Goal: Task Accomplishment & Management: Complete application form

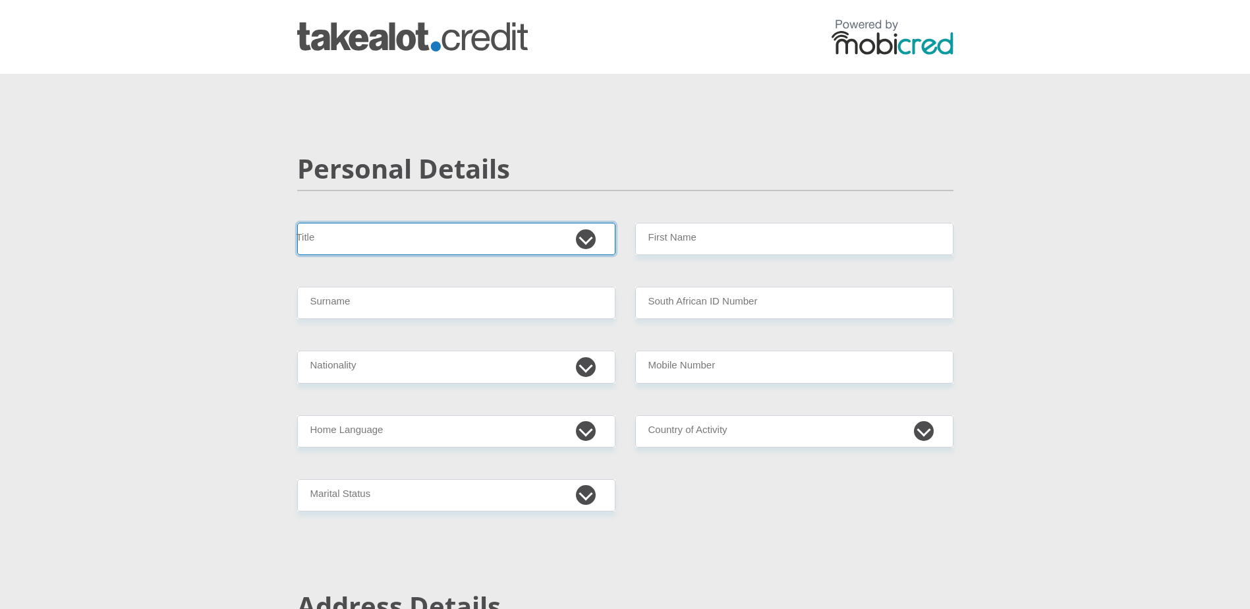
click at [393, 229] on select "Mr Ms Mrs Dr [PERSON_NAME]" at bounding box center [456, 239] width 318 height 32
select select "Mr"
click at [297, 223] on select "Mr Ms Mrs Dr [PERSON_NAME]" at bounding box center [456, 239] width 318 height 32
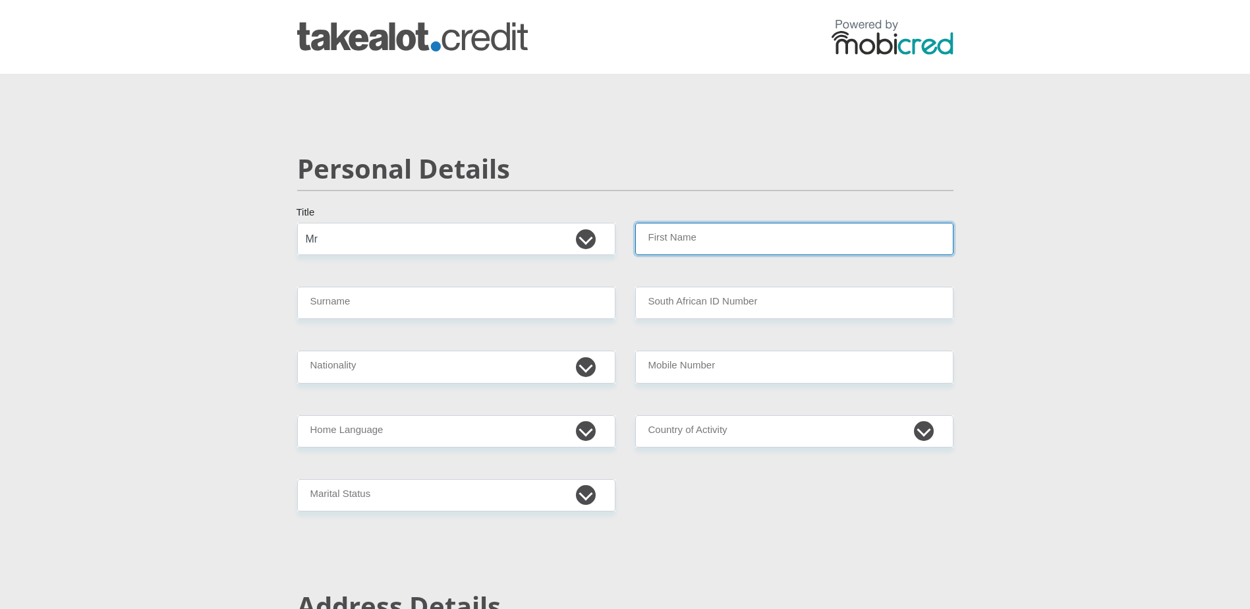
click at [662, 250] on input "First Name" at bounding box center [794, 239] width 318 height 32
type input "[PERSON_NAME]"
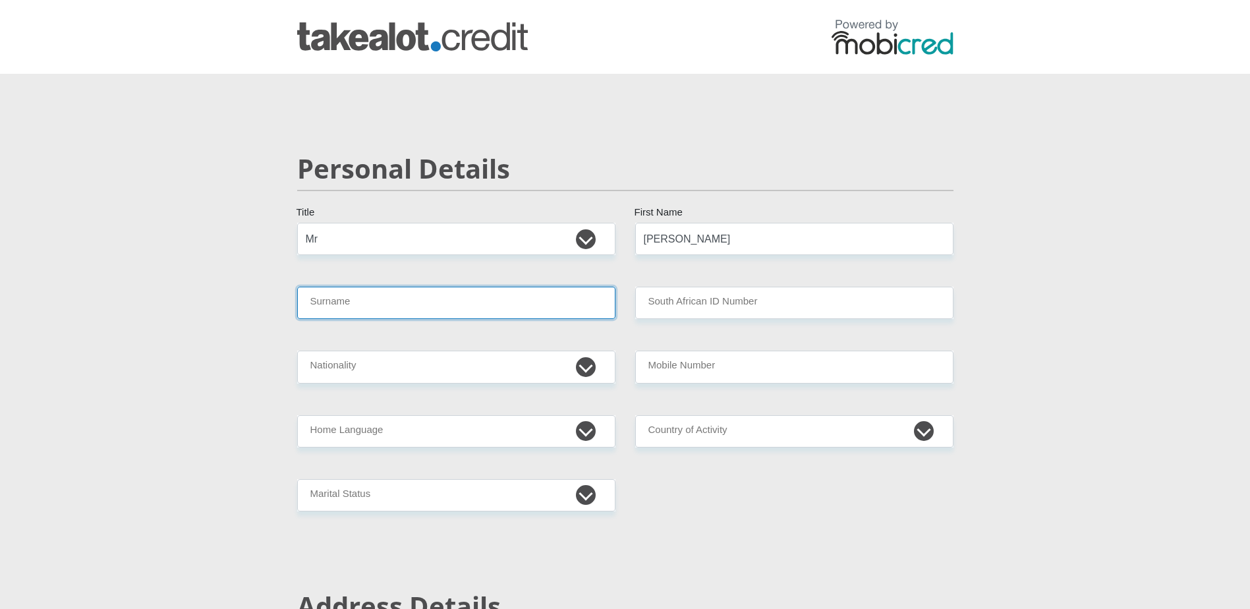
drag, startPoint x: 481, startPoint y: 303, endPoint x: 459, endPoint y: 304, distance: 22.4
click at [481, 303] on input "Surname" at bounding box center [456, 303] width 318 height 32
type input "[PERSON_NAME]"
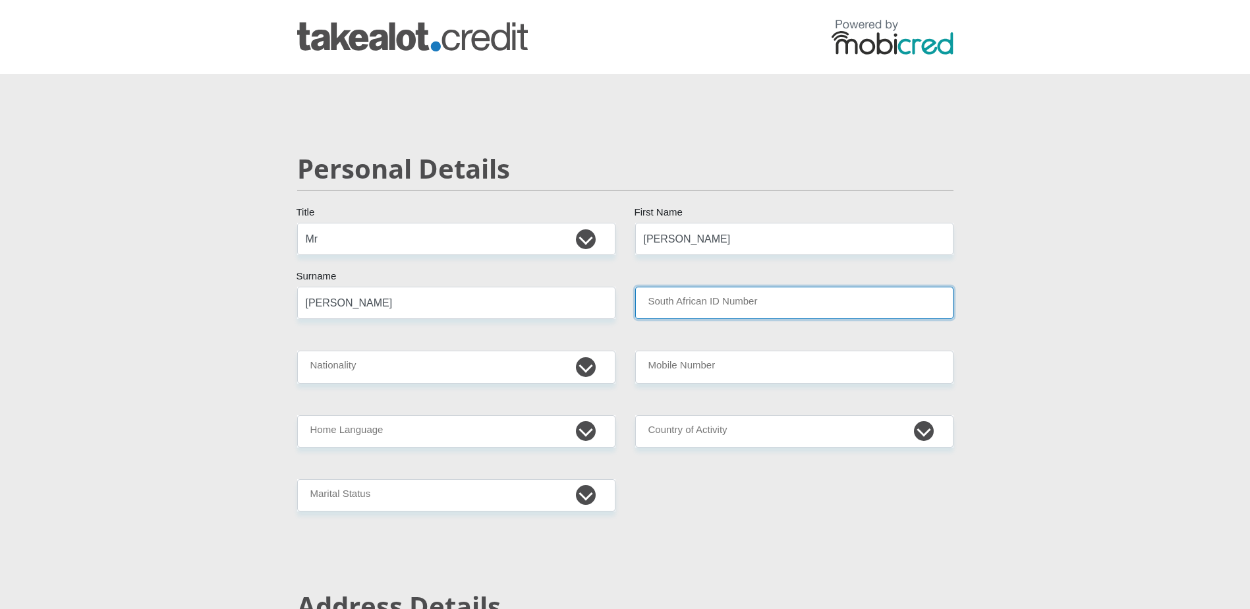
type input "0311025054082"
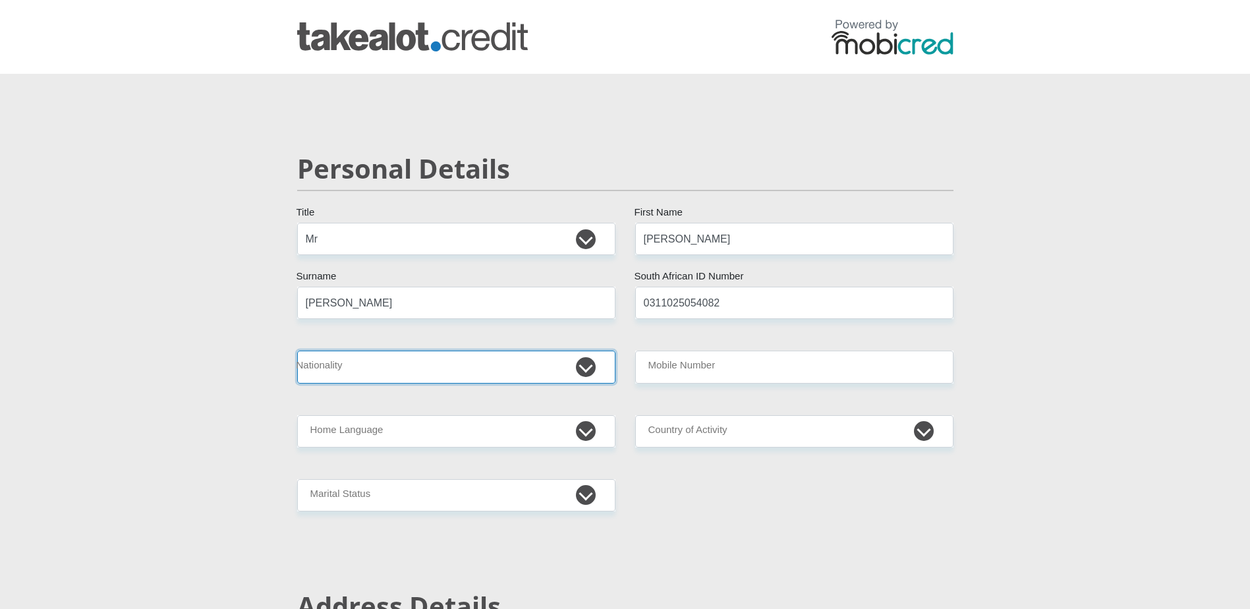
select select "ZAF"
type input "0677404778"
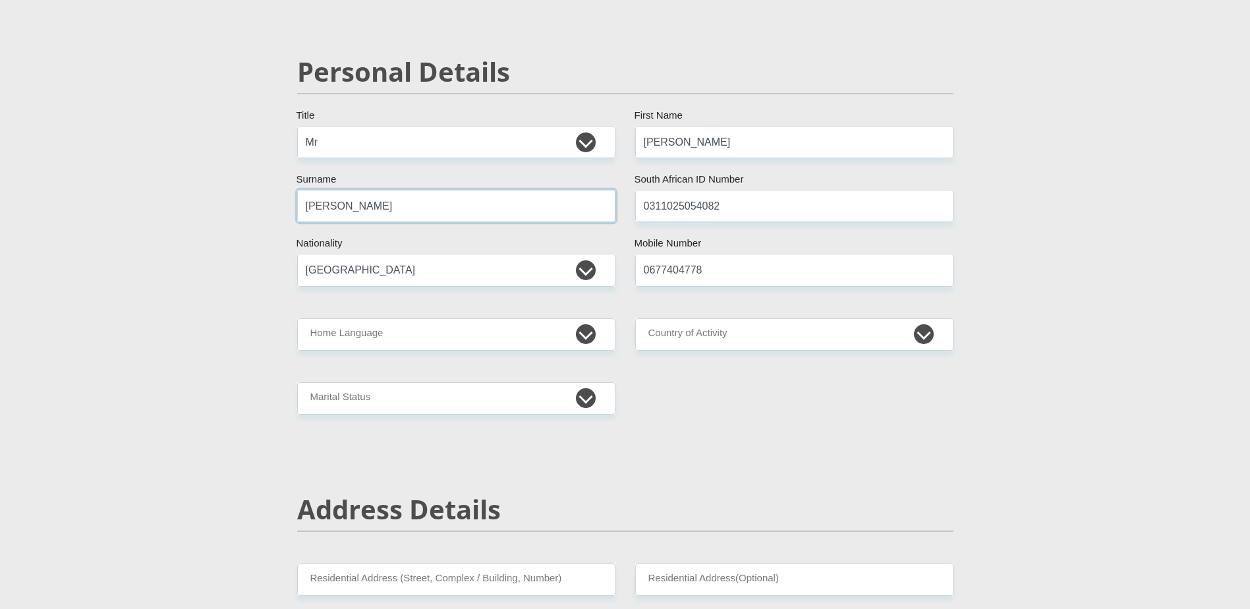
scroll to position [132, 0]
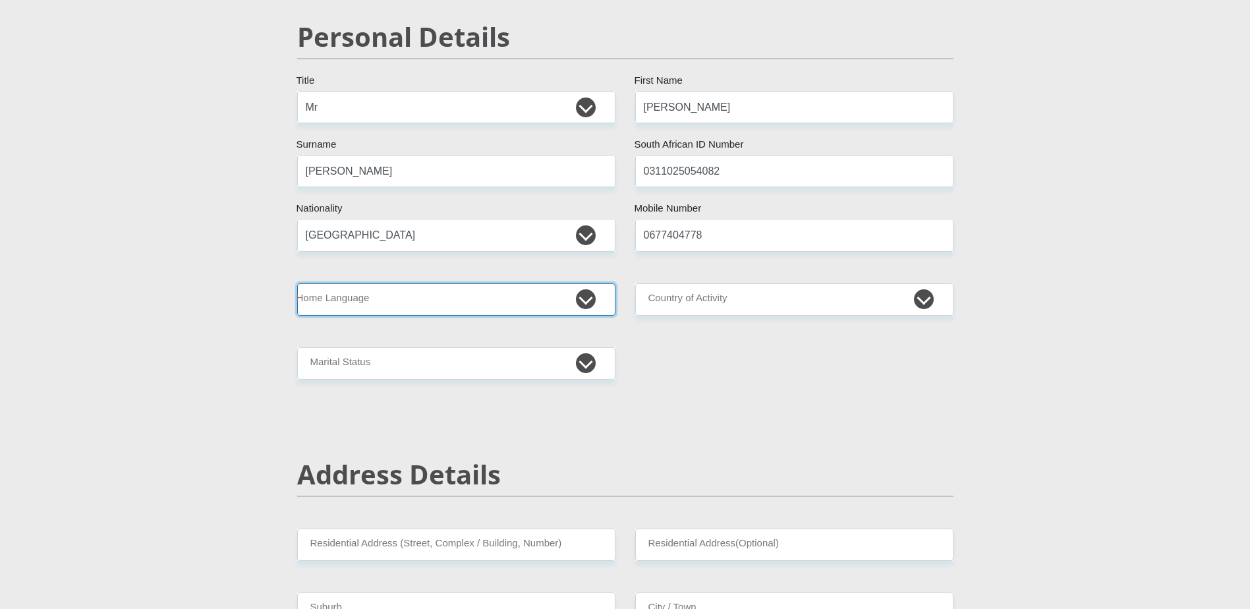
click at [380, 297] on select "Afrikaans English Sepedi South Ndebele Southern Sotho Swati Tsonga Tswana Venda…" at bounding box center [456, 299] width 318 height 32
select select "eng"
click at [297, 283] on select "Afrikaans English Sepedi South Ndebele Southern Sotho Swati Tsonga Tswana Venda…" at bounding box center [456, 299] width 318 height 32
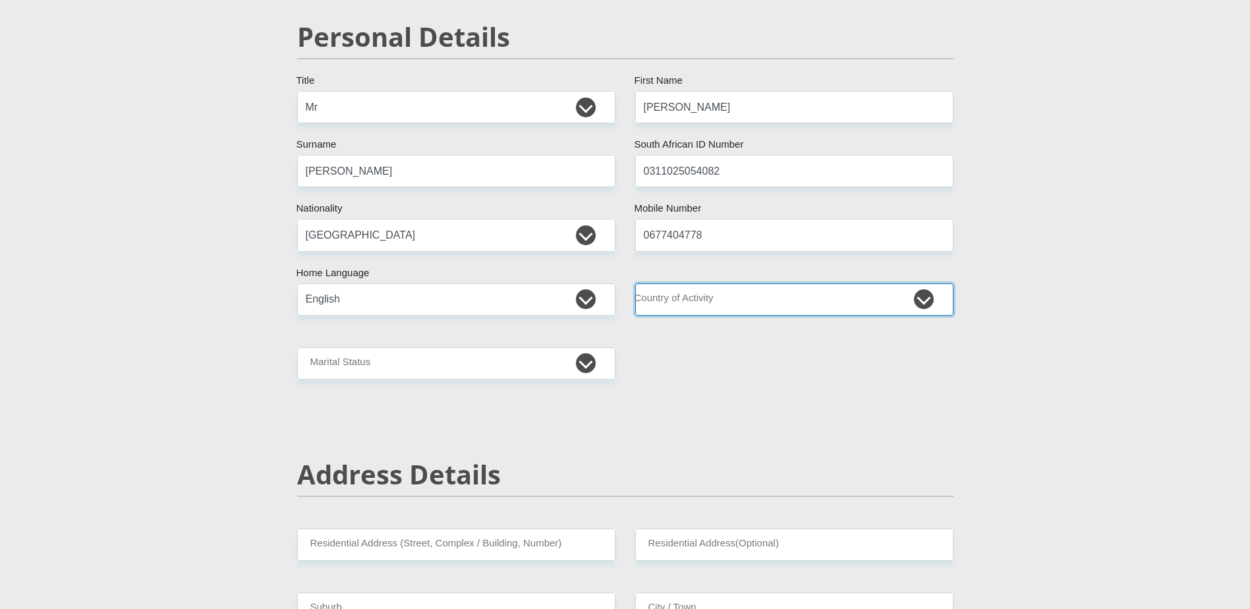
click at [727, 306] on select "[GEOGRAPHIC_DATA] [GEOGRAPHIC_DATA] [GEOGRAPHIC_DATA] [GEOGRAPHIC_DATA] [GEOGRA…" at bounding box center [794, 299] width 318 height 32
select select "ZAF"
click at [635, 283] on select "[GEOGRAPHIC_DATA] [GEOGRAPHIC_DATA] [GEOGRAPHIC_DATA] [GEOGRAPHIC_DATA] [GEOGRA…" at bounding box center [794, 299] width 318 height 32
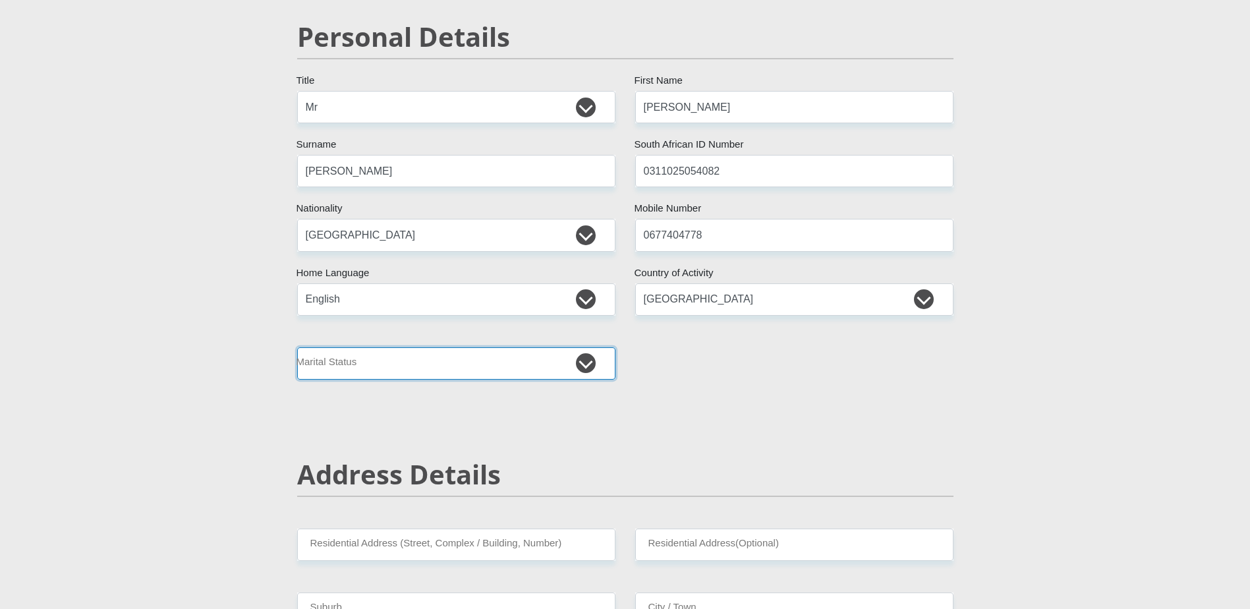
click at [364, 368] on select "Married ANC Single Divorced Widowed Married COP or Customary Law" at bounding box center [456, 363] width 318 height 32
select select "2"
click at [297, 347] on select "Married ANC Single Divorced Widowed Married COP or Customary Law" at bounding box center [456, 363] width 318 height 32
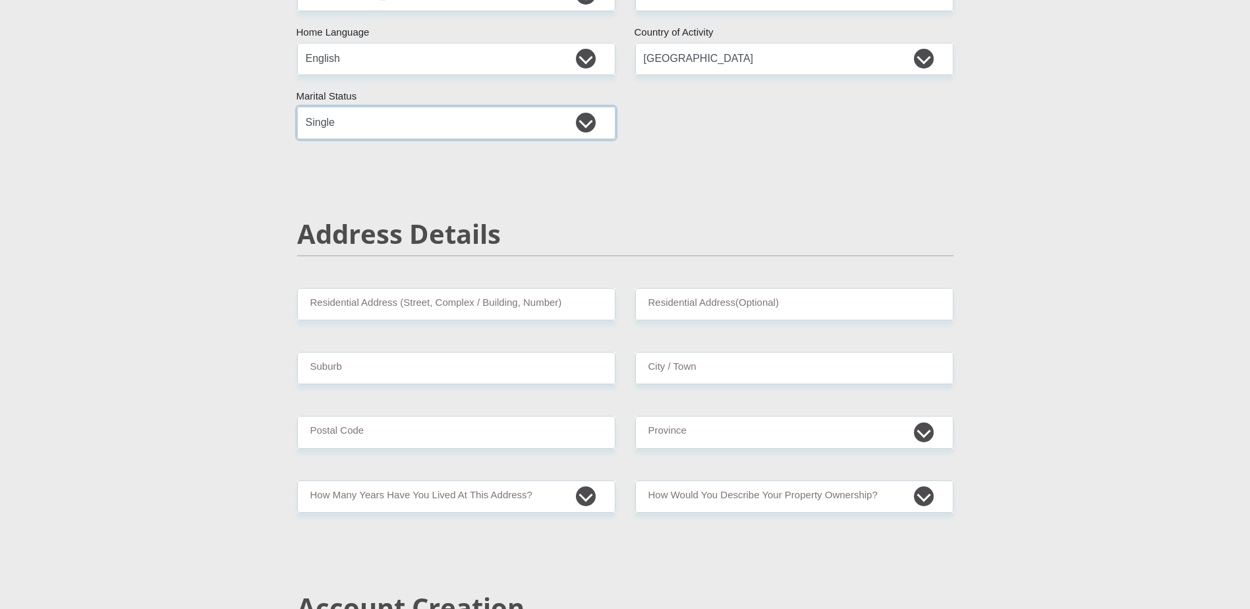
scroll to position [395, 0]
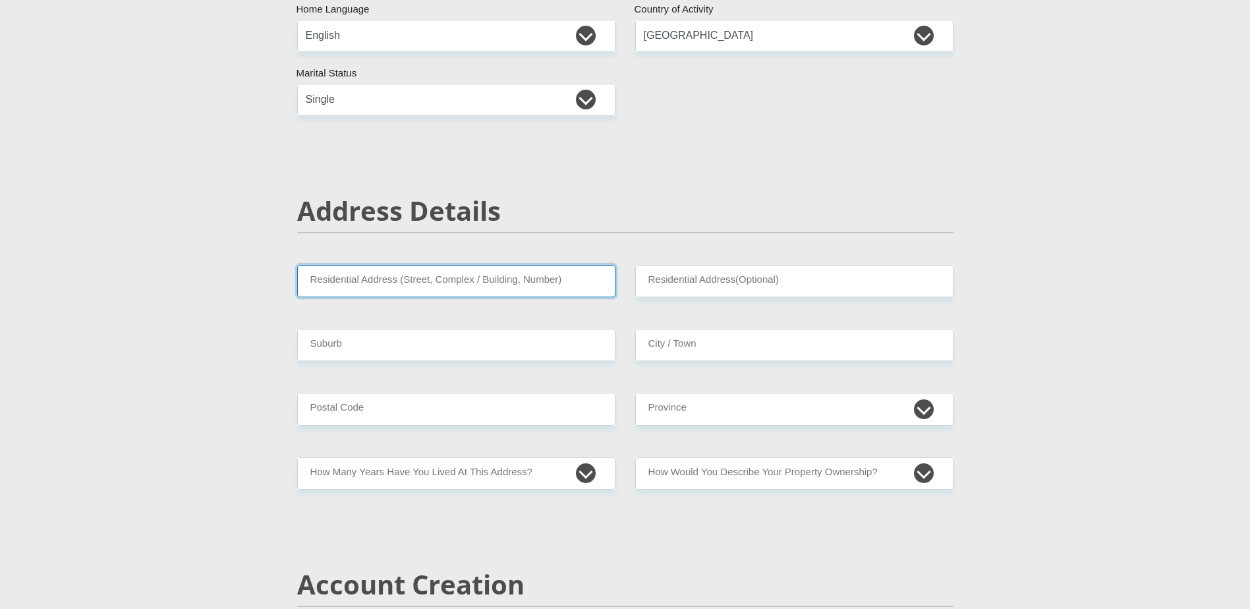
click at [372, 281] on input "Residential Address (Street, Complex / Building, Number)" at bounding box center [456, 281] width 318 height 32
type input "[STREET_ADDRESS]"
type input "[EMAIL_ADDRESS][DOMAIN_NAME]"
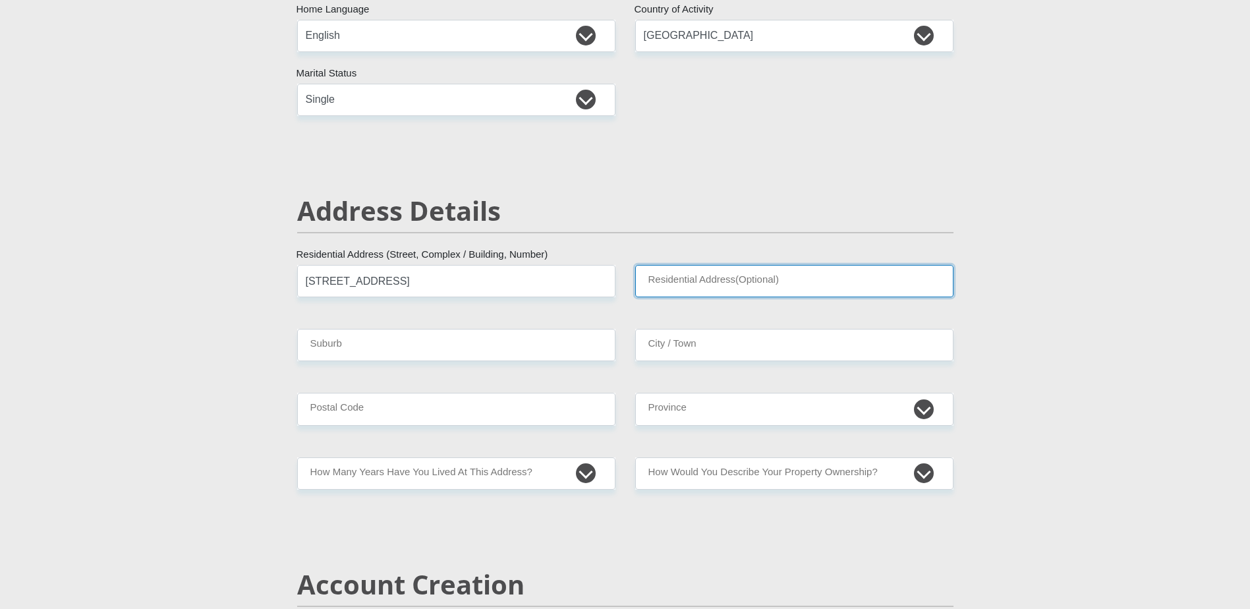
click at [666, 289] on input "Residential Address(Optional)" at bounding box center [794, 281] width 318 height 32
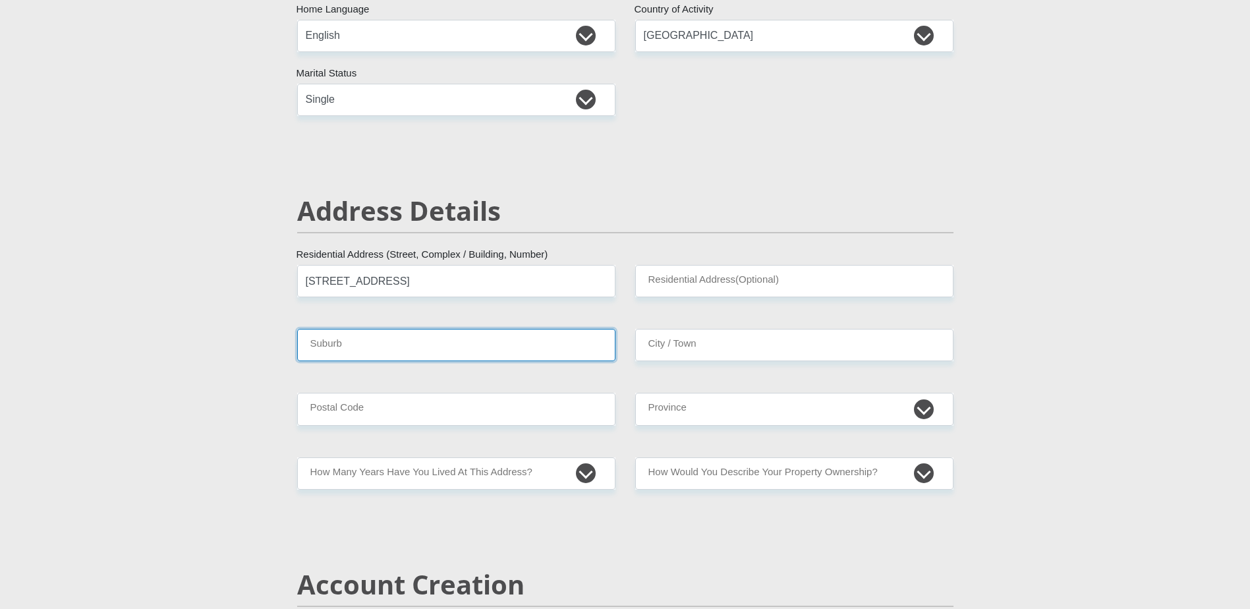
click at [425, 342] on input "Suburb" at bounding box center [456, 345] width 318 height 32
click at [360, 348] on input "Suburb" at bounding box center [456, 345] width 318 height 32
type input "Essenwood"
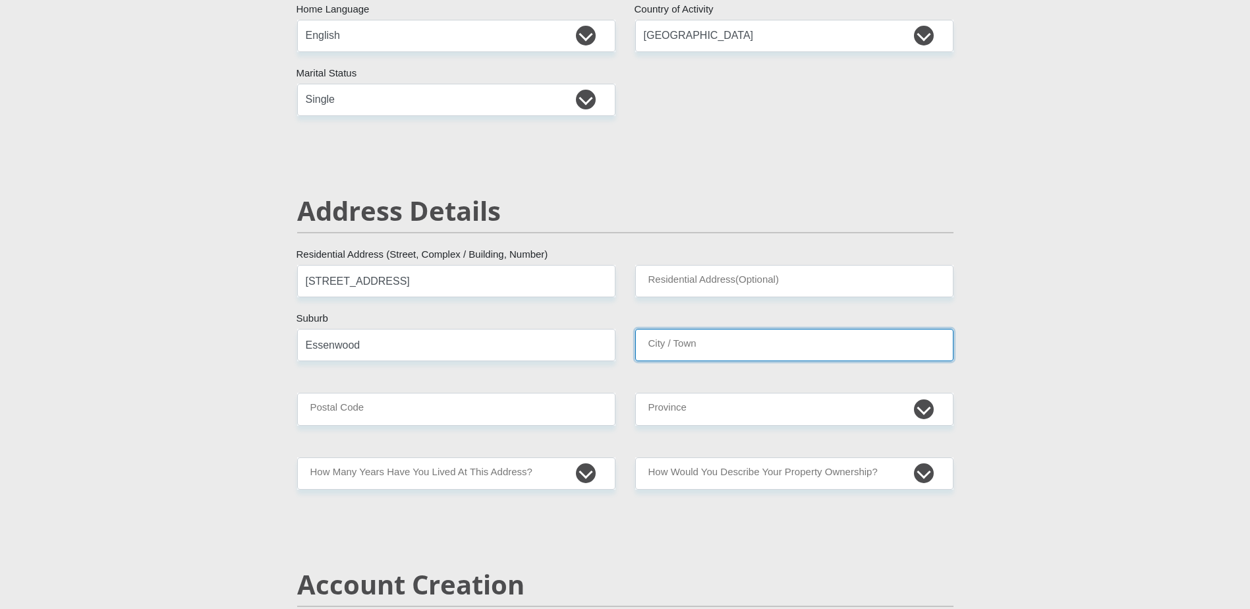
click at [694, 341] on input "City / Town" at bounding box center [794, 345] width 318 height 32
type input "[GEOGRAPHIC_DATA]"
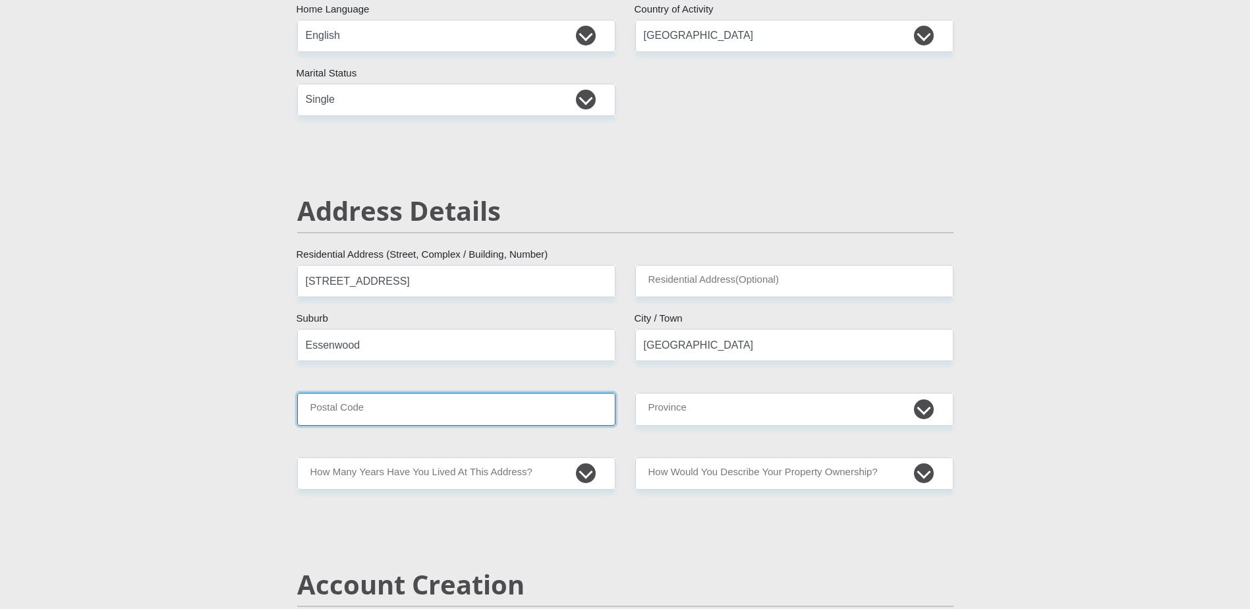
click at [334, 399] on input "Postal Code" at bounding box center [456, 409] width 318 height 32
type input "4001"
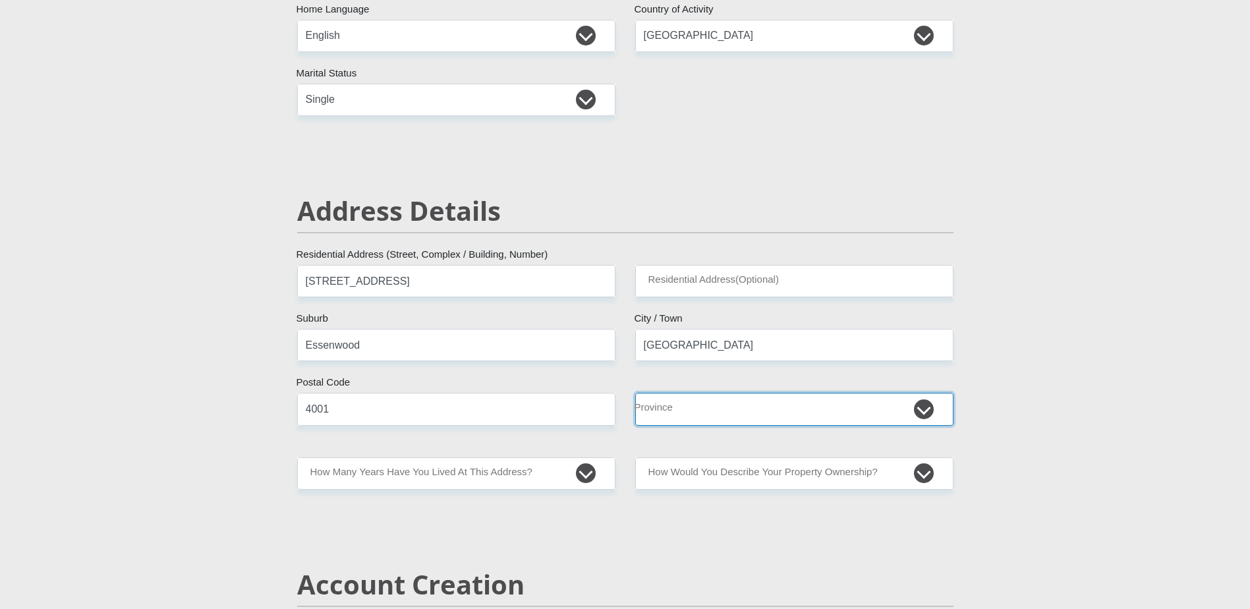
click at [650, 415] on select "Eastern Cape Free State [GEOGRAPHIC_DATA] [GEOGRAPHIC_DATA][DATE] [GEOGRAPHIC_D…" at bounding box center [794, 409] width 318 height 32
select select "[GEOGRAPHIC_DATA][DATE]"
click at [635, 393] on select "Eastern Cape Free State [GEOGRAPHIC_DATA] [GEOGRAPHIC_DATA][DATE] [GEOGRAPHIC_D…" at bounding box center [794, 409] width 318 height 32
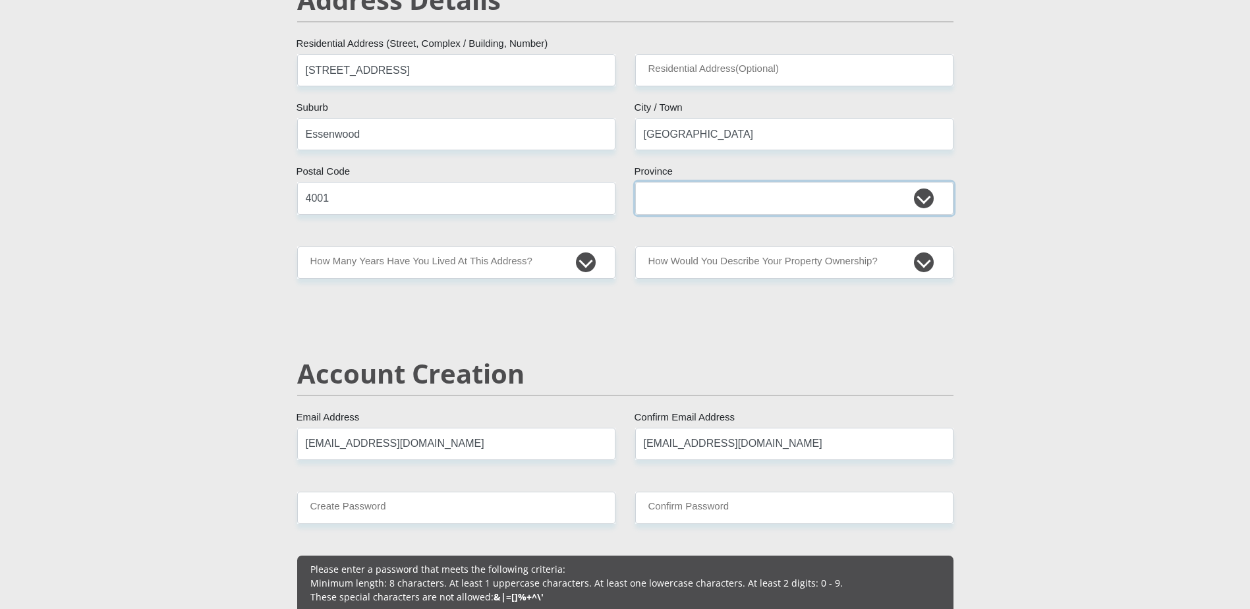
scroll to position [659, 0]
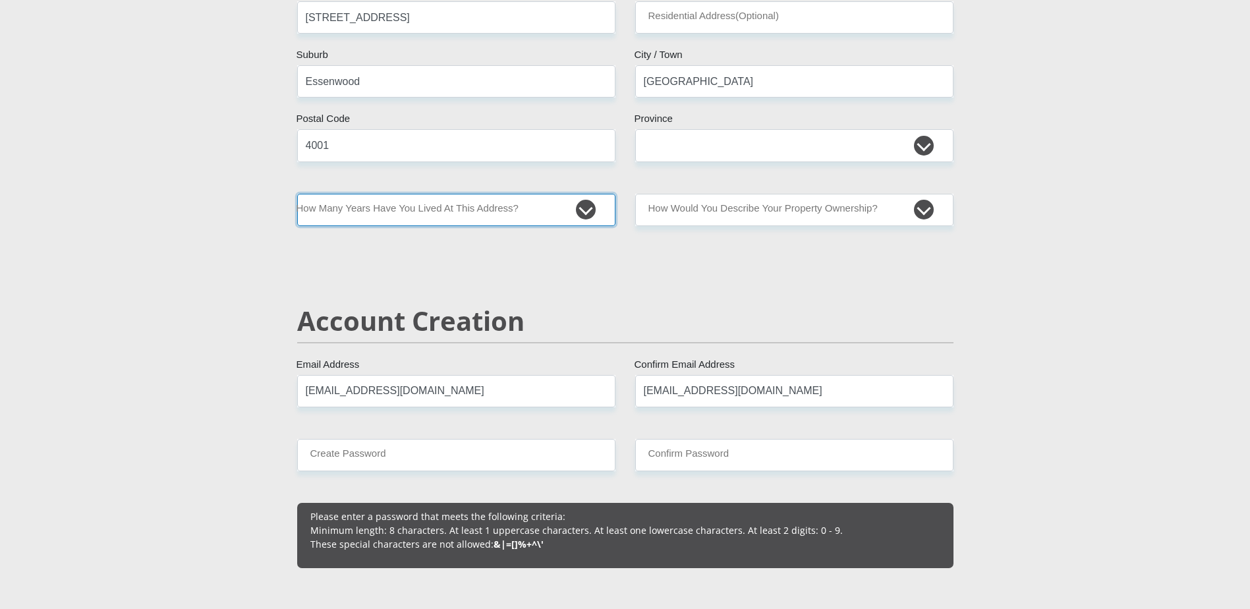
click at [463, 203] on select "less than 1 year 1-3 years 3-5 years 5+ years" at bounding box center [456, 210] width 318 height 32
click at [455, 212] on select "less than 1 year 1-3 years 3-5 years 5+ years" at bounding box center [456, 210] width 318 height 32
select select "5"
click at [297, 194] on select "less than 1 year 1-3 years 3-5 years 5+ years" at bounding box center [456, 210] width 318 height 32
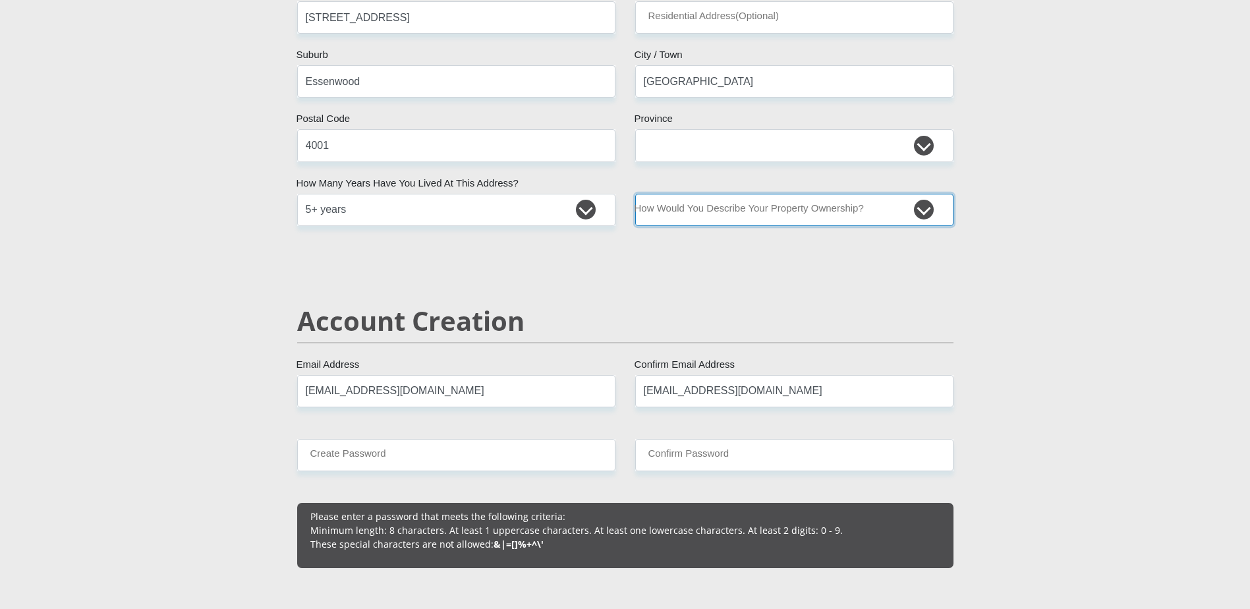
click at [722, 217] on select "Owned Rented Family Owned Company Dwelling" at bounding box center [794, 210] width 318 height 32
select select "parents"
click at [635, 194] on select "Owned Rented Family Owned Company Dwelling" at bounding box center [794, 210] width 318 height 32
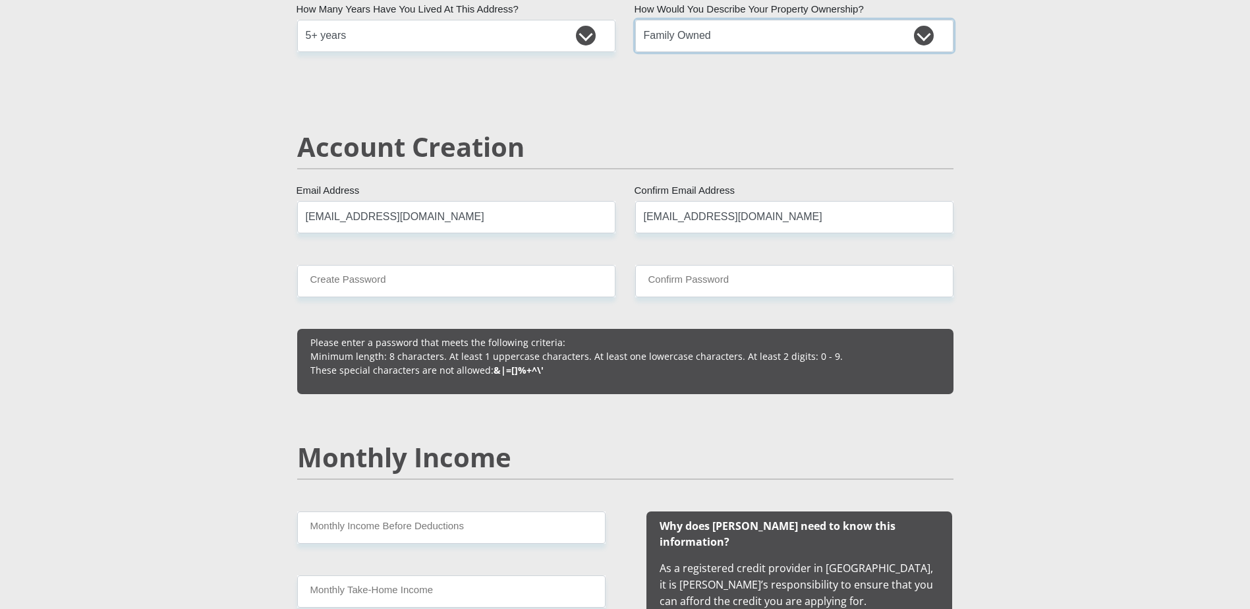
scroll to position [857, 0]
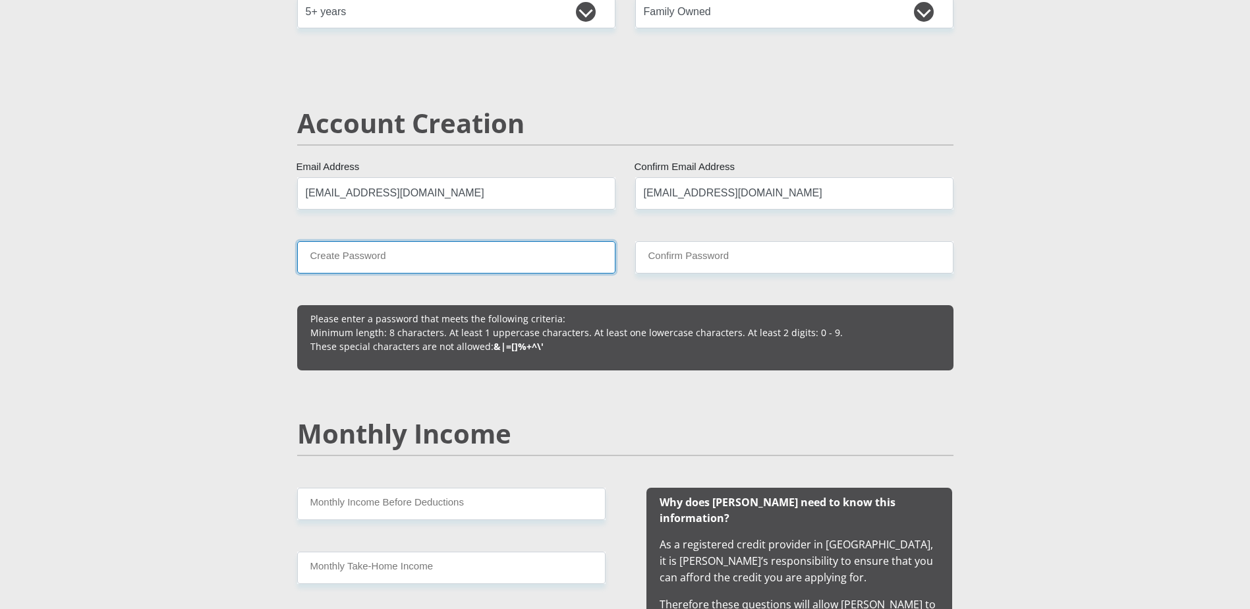
click at [447, 256] on input "Create Password" at bounding box center [456, 257] width 318 height 32
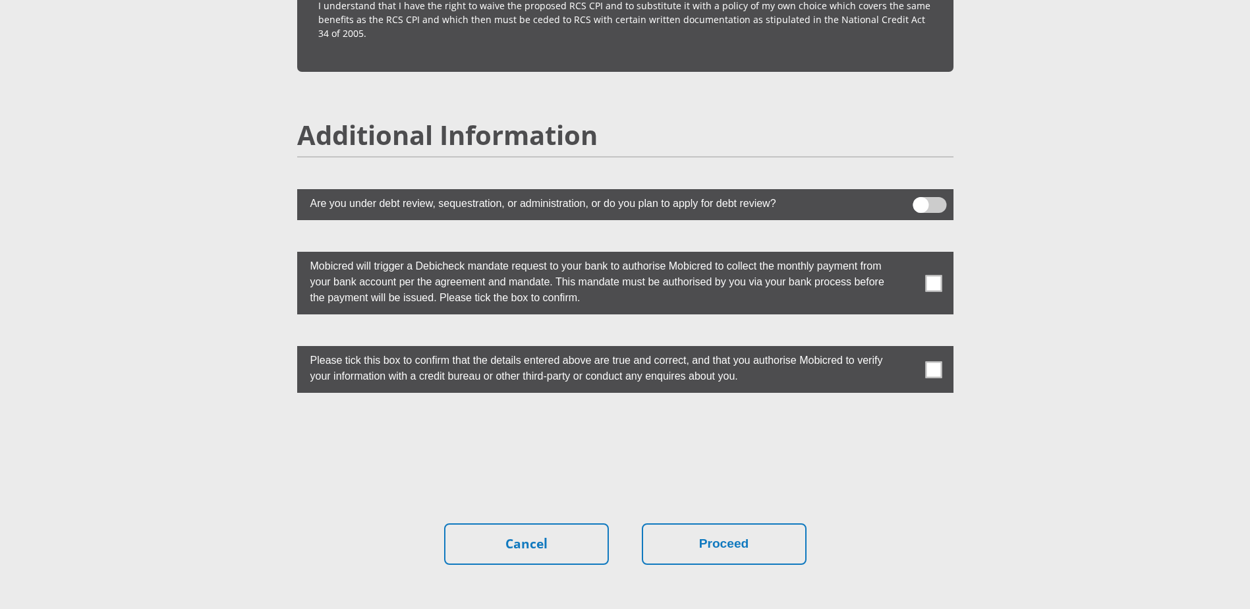
scroll to position [3586, 0]
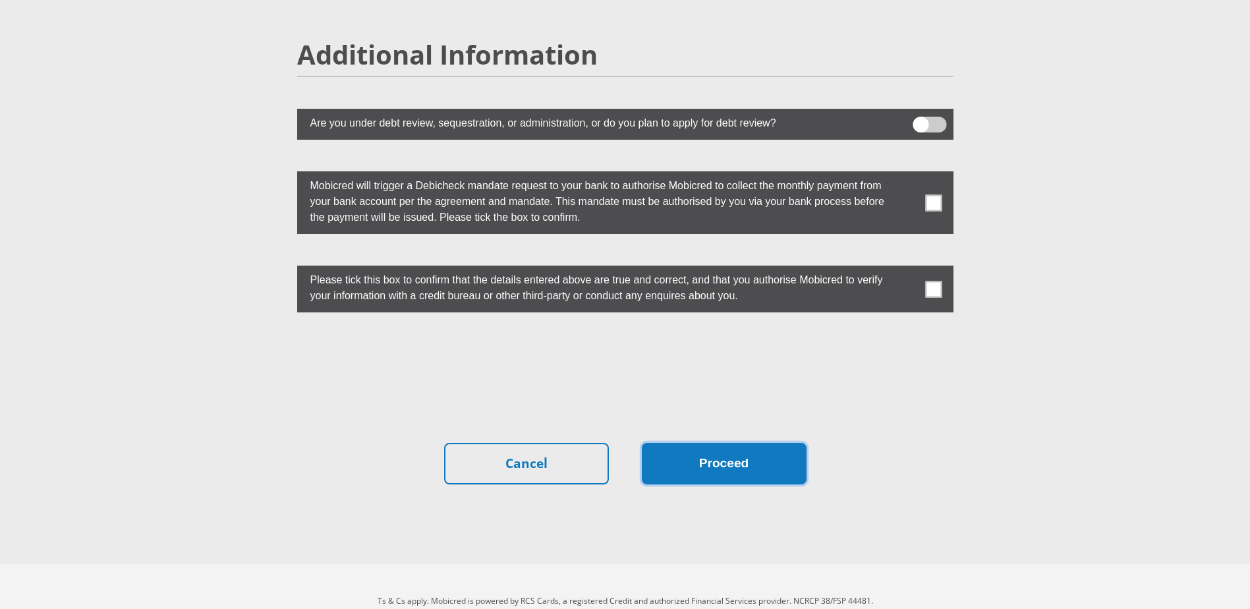
click at [711, 443] on button "Proceed" at bounding box center [724, 464] width 165 height 42
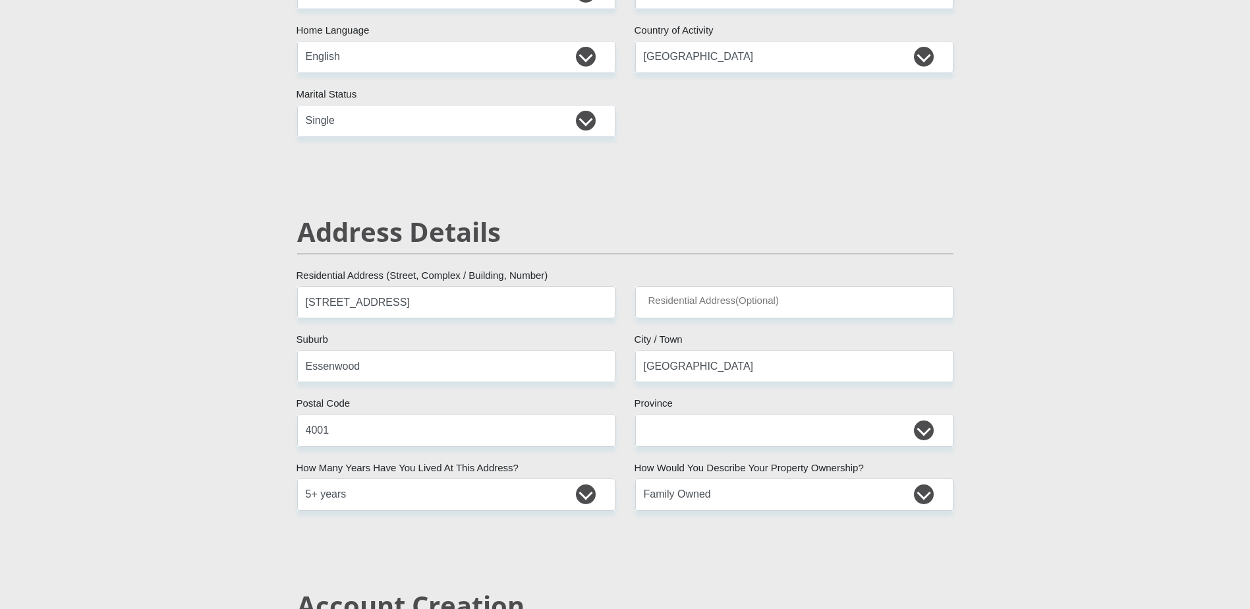
scroll to position [339, 0]
